Goal: Find specific page/section: Find specific page/section

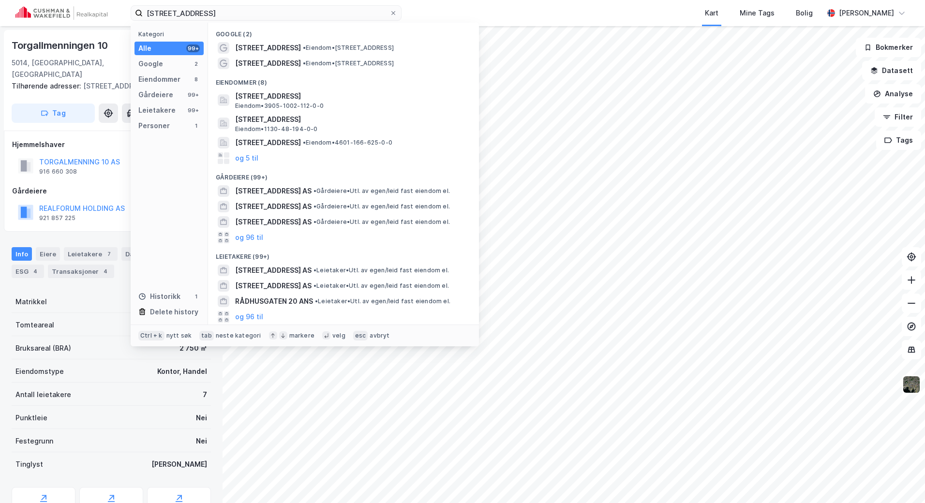
click at [59, 8] on div "rådhusgaten 2 Kategori Alle 99+ Google 2 Eiendommer 8 Gårdeiere 99+ Leietakere …" at bounding box center [462, 13] width 925 height 26
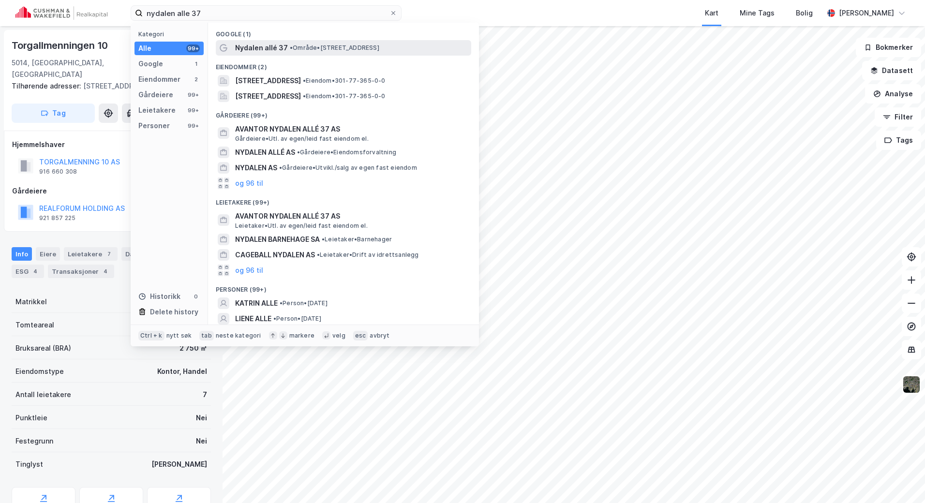
type input "nydalen alle 37"
click at [351, 49] on span "• Område • [STREET_ADDRESS]" at bounding box center [335, 48] width 90 height 8
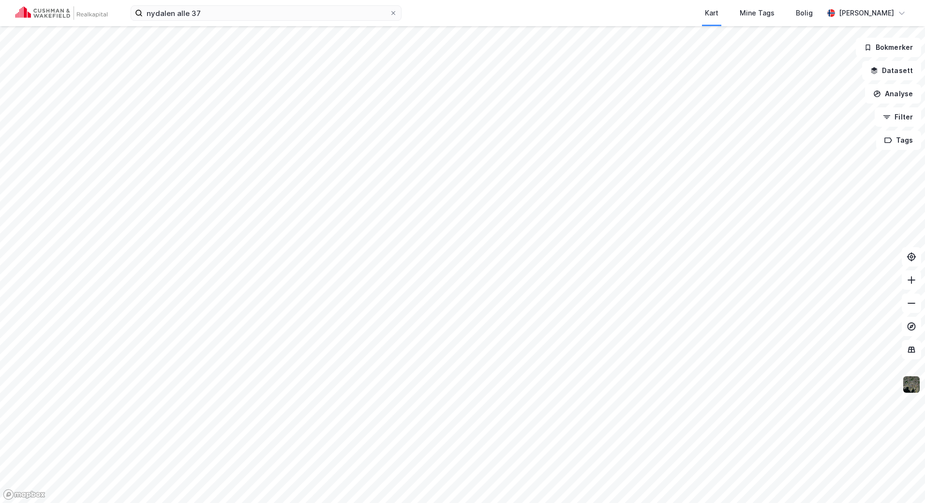
click at [306, 4] on div "nydalen alle 37 Kart Mine Tags Bolig [PERSON_NAME]" at bounding box center [462, 13] width 925 height 26
click at [305, 11] on input "nydalen alle 37" at bounding box center [266, 13] width 247 height 15
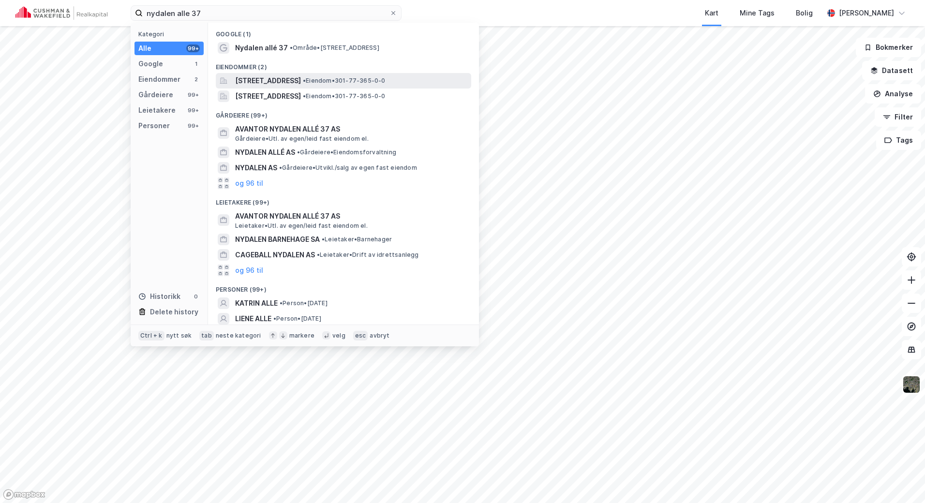
click at [301, 85] on span "[STREET_ADDRESS]" at bounding box center [268, 81] width 66 height 12
